Goal: Task Accomplishment & Management: Use online tool/utility

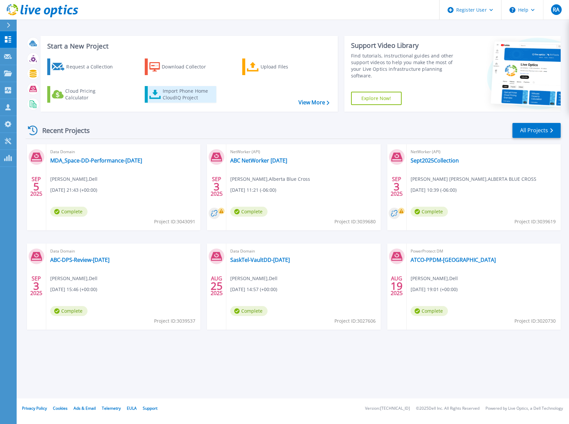
click at [178, 95] on div "Import Phone Home CloudIQ Project" at bounding box center [189, 94] width 52 height 13
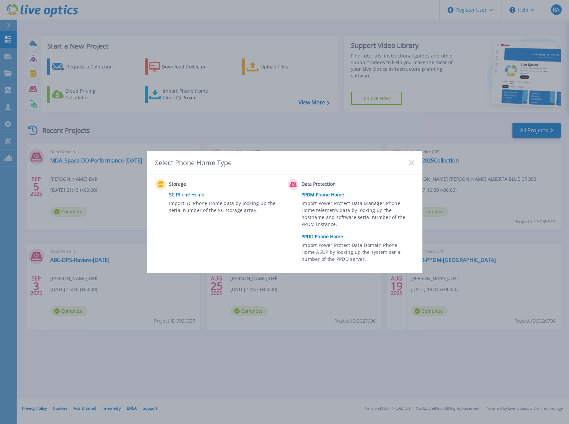
click at [319, 237] on link "PPDD Phone Home" at bounding box center [359, 237] width 116 height 10
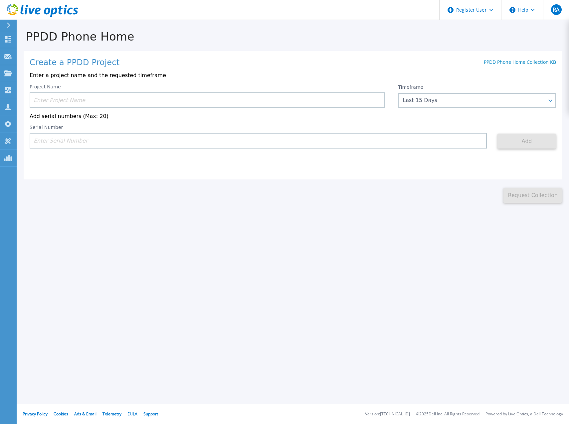
click at [209, 99] on input at bounding box center [207, 100] width 355 height 16
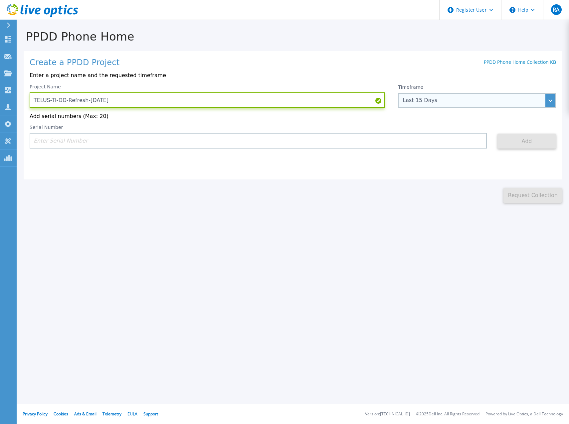
type input "TELUS-TI-DD-Refresh-[DATE]"
click at [457, 102] on div "Last 15 Days" at bounding box center [472, 100] width 141 height 6
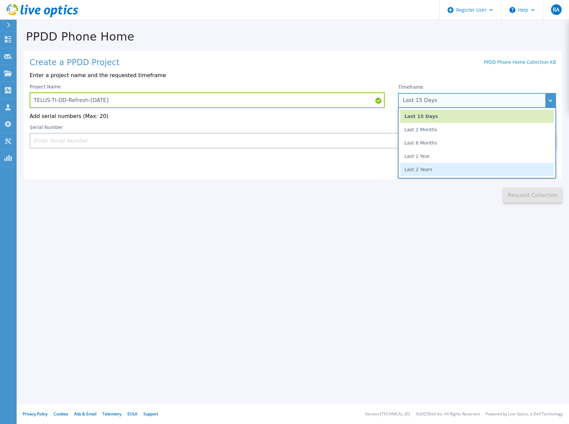
click at [424, 168] on li "Last 2 Years" at bounding box center [476, 169] width 153 height 13
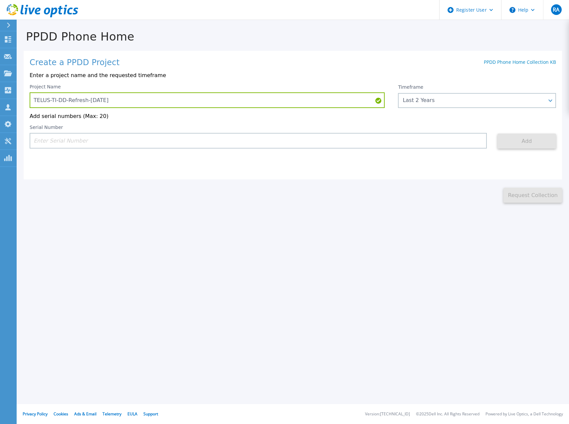
click at [84, 146] on input at bounding box center [258, 141] width 457 height 16
paste input "APM00212308008"
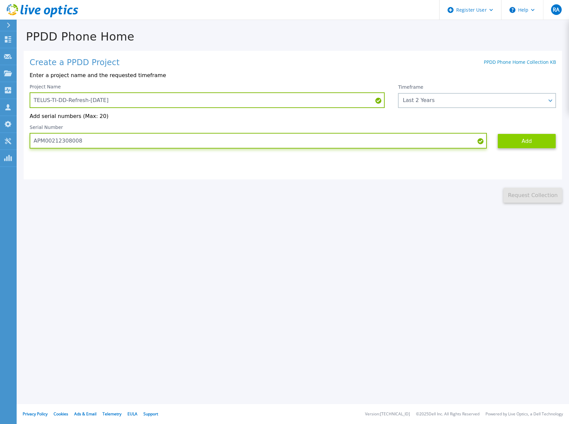
type input "APM00212308008"
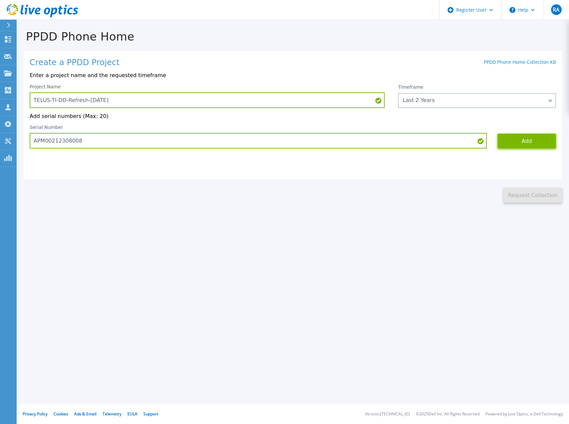
click at [527, 144] on button "Add" at bounding box center [526, 141] width 59 height 15
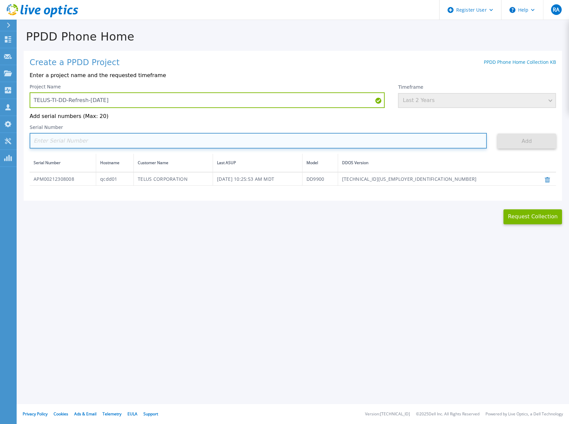
click at [101, 143] on input at bounding box center [258, 141] width 457 height 16
paste input "APM00212307997"
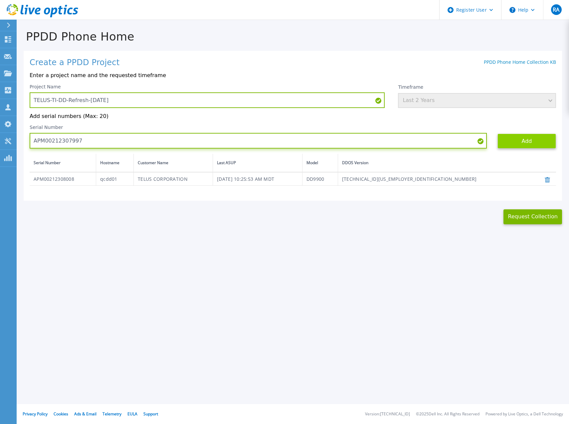
type input "APM00212307997"
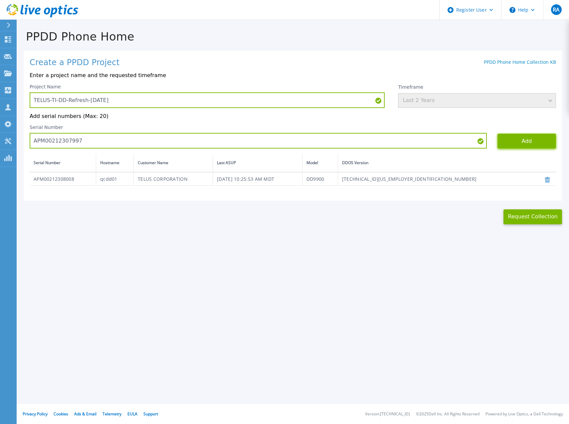
click at [531, 147] on button "Add" at bounding box center [526, 141] width 59 height 15
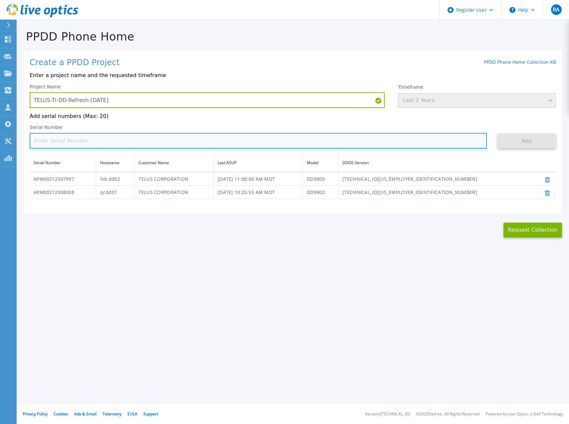
click at [156, 142] on input at bounding box center [258, 141] width 457 height 16
paste input "APM00212226216"
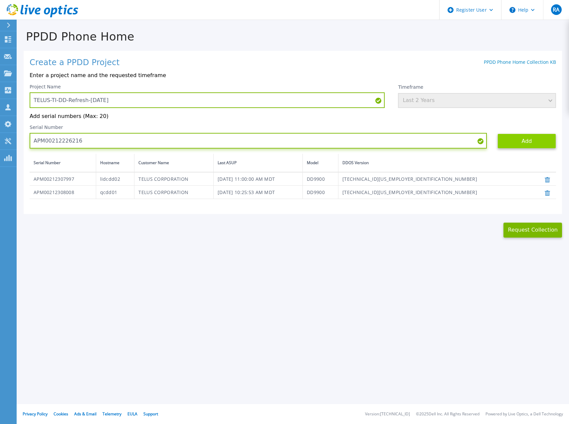
type input "APM00212226216"
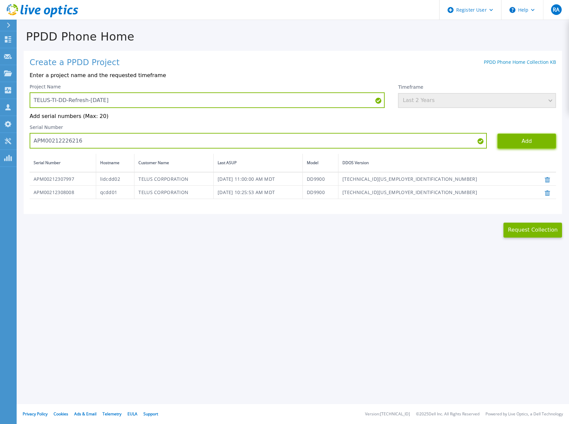
click at [524, 145] on button "Add" at bounding box center [526, 141] width 59 height 15
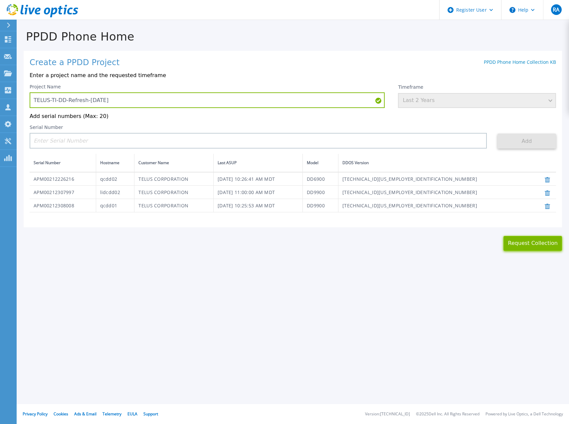
click at [522, 249] on button "Request Collection" at bounding box center [532, 243] width 59 height 15
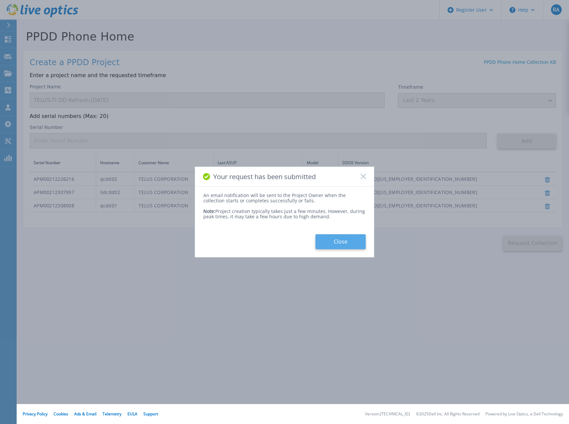
click at [341, 242] on button "Close" at bounding box center [340, 241] width 50 height 15
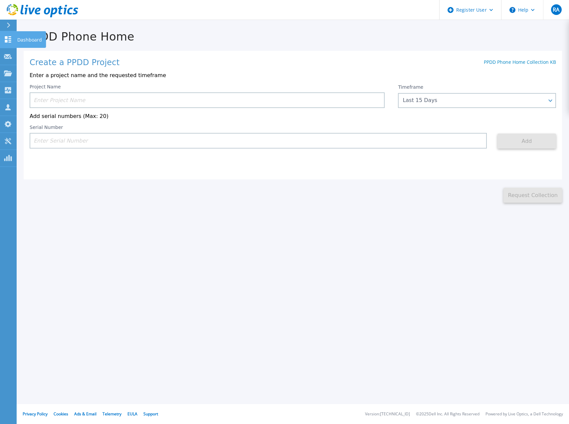
click at [5, 39] on icon at bounding box center [8, 39] width 6 height 6
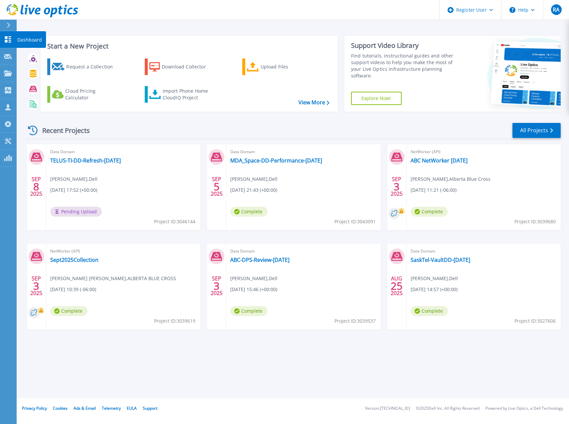
click at [9, 40] on icon at bounding box center [8, 39] width 8 height 6
click at [7, 38] on icon at bounding box center [8, 39] width 6 height 6
click at [9, 40] on icon at bounding box center [8, 39] width 8 height 6
click at [7, 39] on icon at bounding box center [8, 39] width 6 height 6
click at [10, 36] on div at bounding box center [8, 39] width 8 height 7
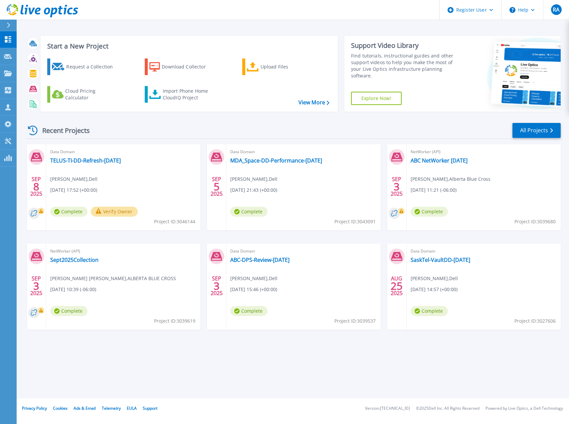
click at [111, 212] on button "Verify Owner" at bounding box center [114, 212] width 47 height 10
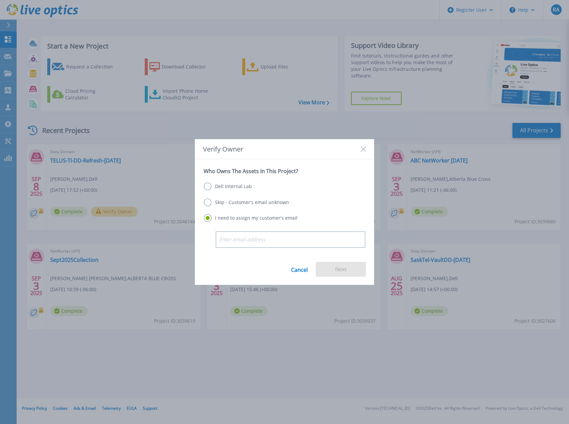
click at [229, 188] on label "Dell Internal Lab" at bounding box center [227, 187] width 48 height 8
click at [0, 0] on input "Dell Internal Lab" at bounding box center [0, 0] width 0 height 0
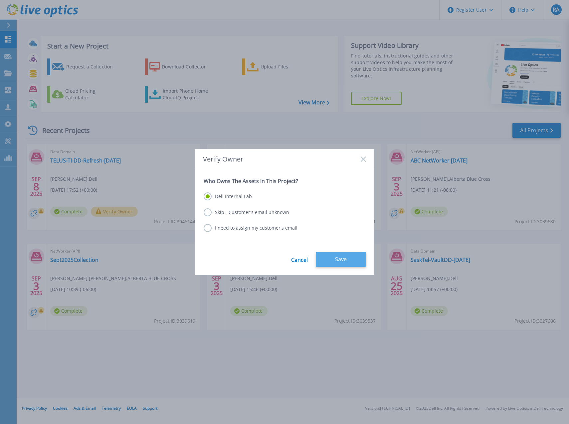
click at [343, 260] on button "Save" at bounding box center [341, 259] width 50 height 15
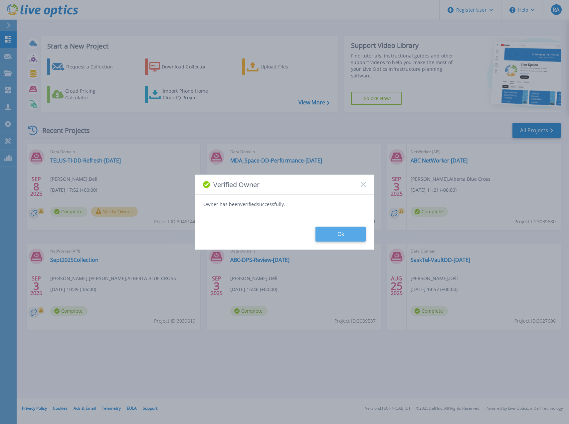
click at [337, 236] on button "Ok" at bounding box center [340, 234] width 50 height 15
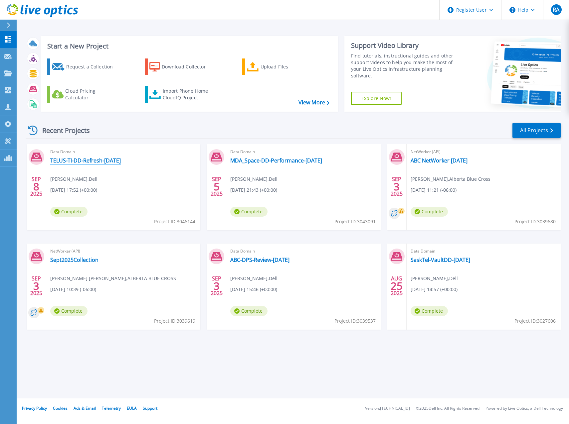
click at [95, 160] on link "TELUS-TI-DD-Refresh-[DATE]" at bounding box center [85, 160] width 70 height 7
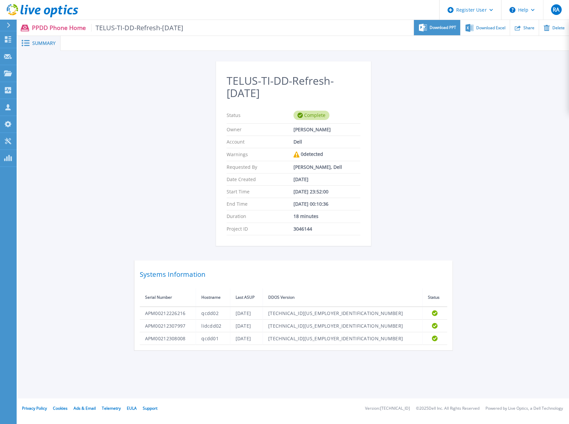
click at [444, 27] on span "Download PPT" at bounding box center [442, 28] width 27 height 4
click at [447, 129] on div "TELUS-TI-DD-Refresh-[DATE] Status Complete Owner [PERSON_NAME] Account Dell War…" at bounding box center [293, 206] width 318 height 289
click at [142, 78] on div "TELUS-TI-DD-Refresh-[DATE] Status Complete Owner [PERSON_NAME] Account Dell War…" at bounding box center [293, 206] width 318 height 289
